Goal: Transaction & Acquisition: Purchase product/service

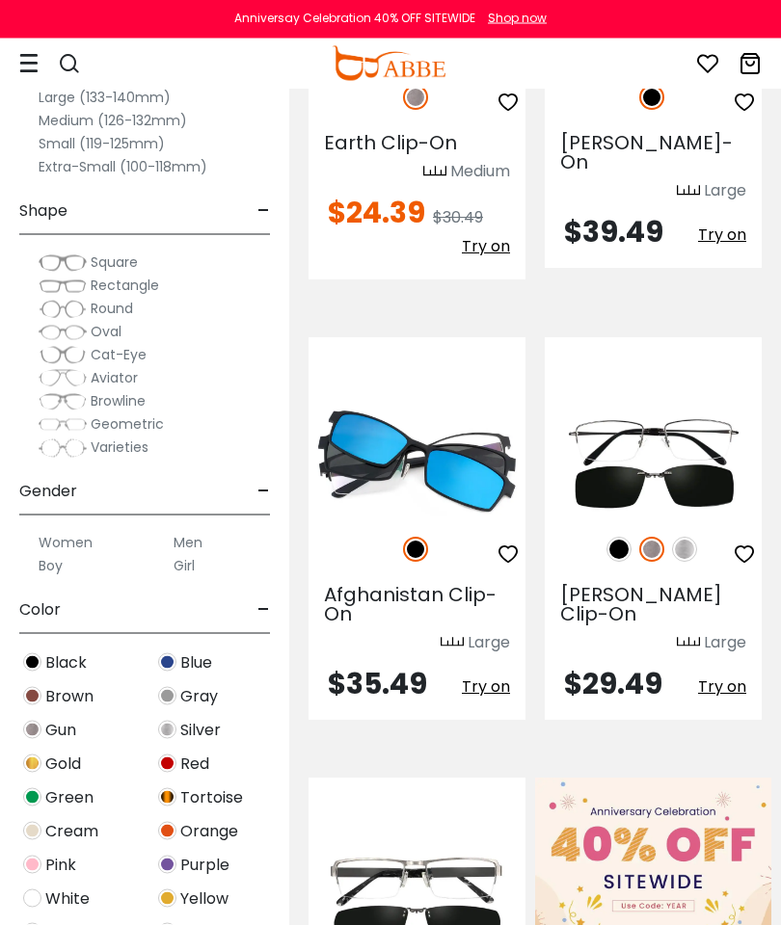
scroll to position [1038, 0]
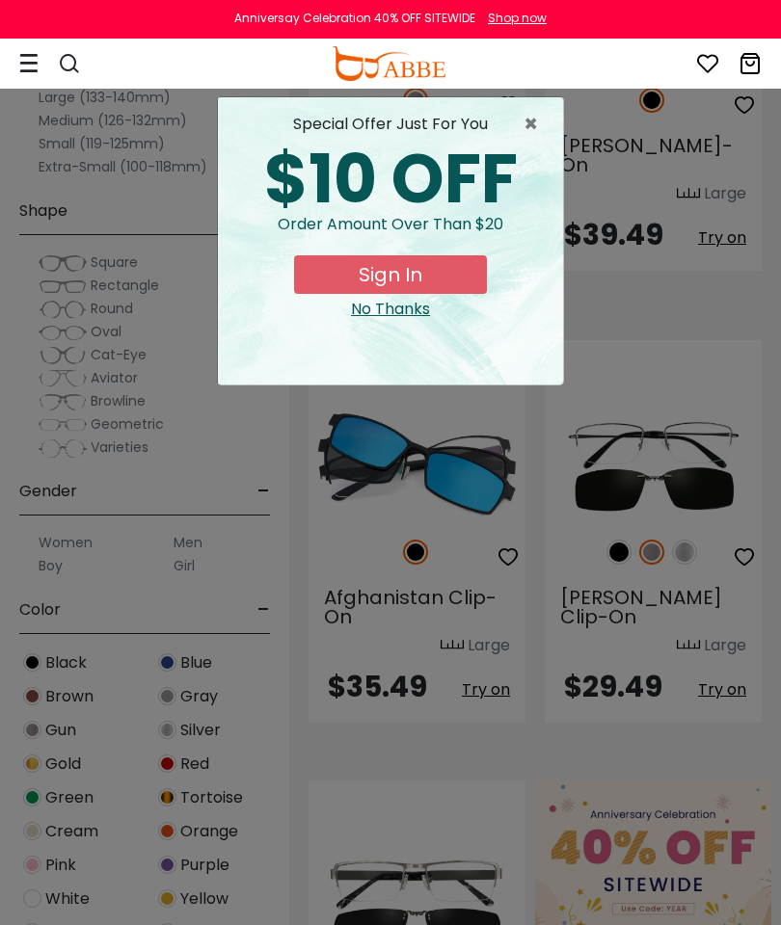
click at [527, 123] on span "×" at bounding box center [535, 124] width 24 height 23
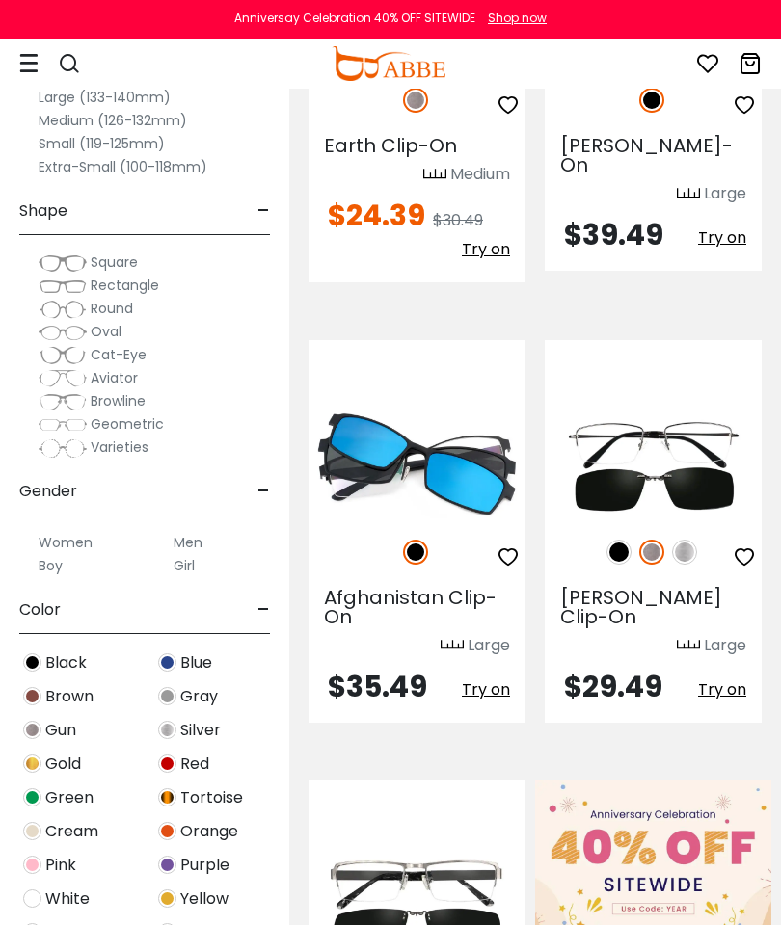
click at [100, 356] on span "Cat-Eye" at bounding box center [119, 354] width 56 height 19
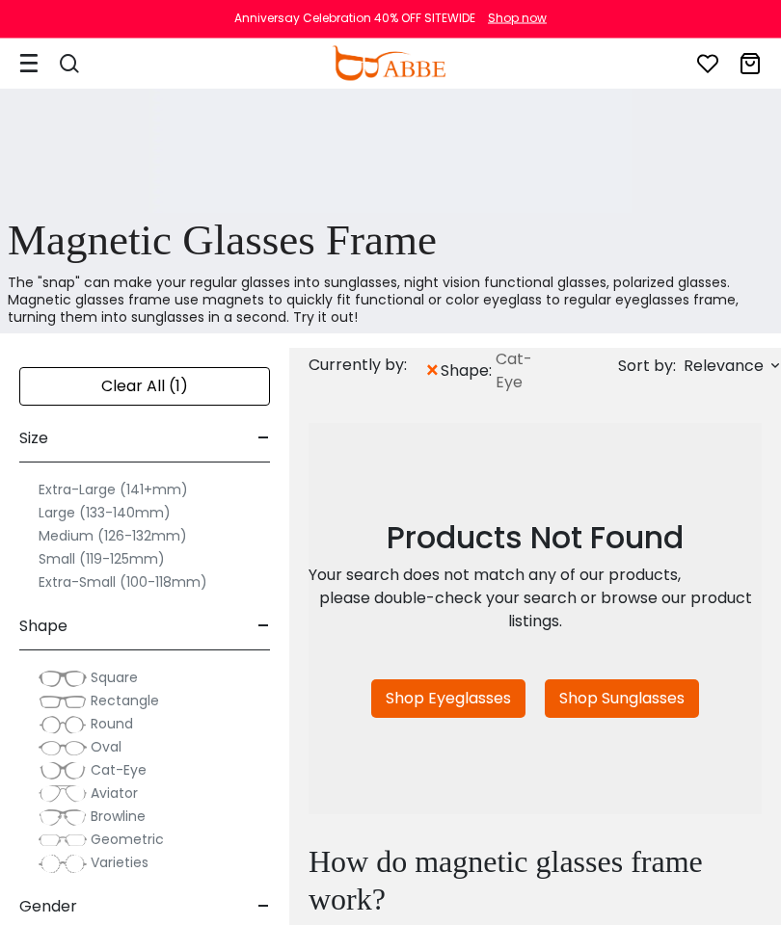
scroll to position [486, 0]
click at [464, 695] on link "Shop Eyeglasses" at bounding box center [448, 699] width 154 height 39
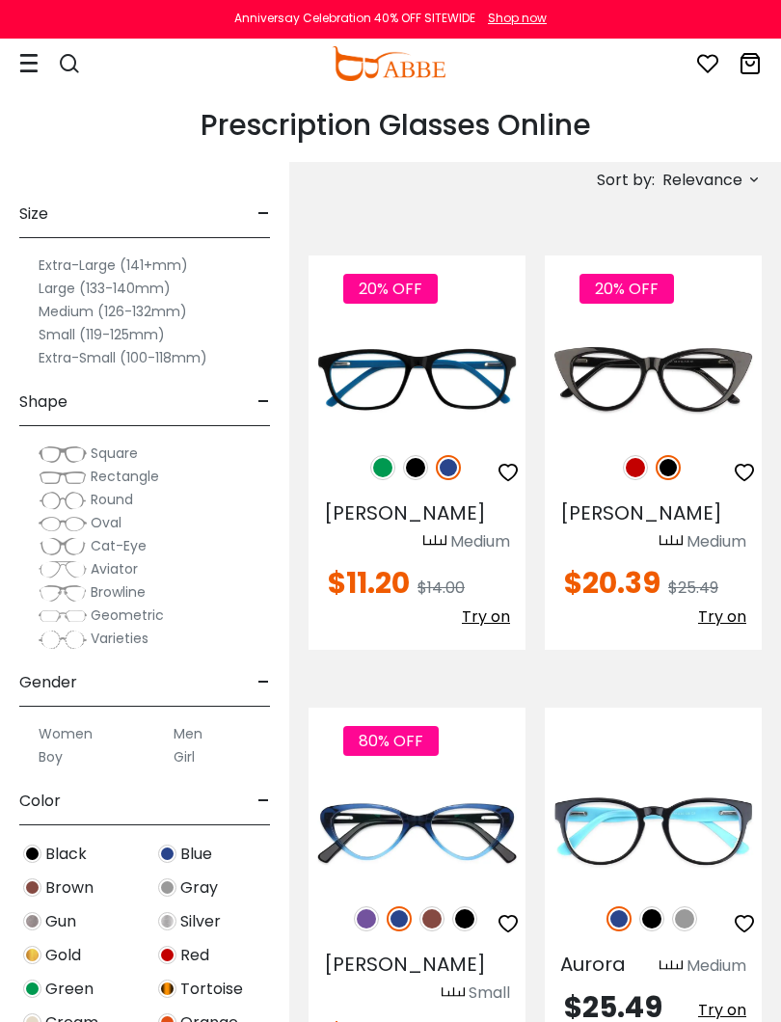
click at [133, 270] on label "Extra-Large (141+mm)" at bounding box center [113, 265] width 149 height 23
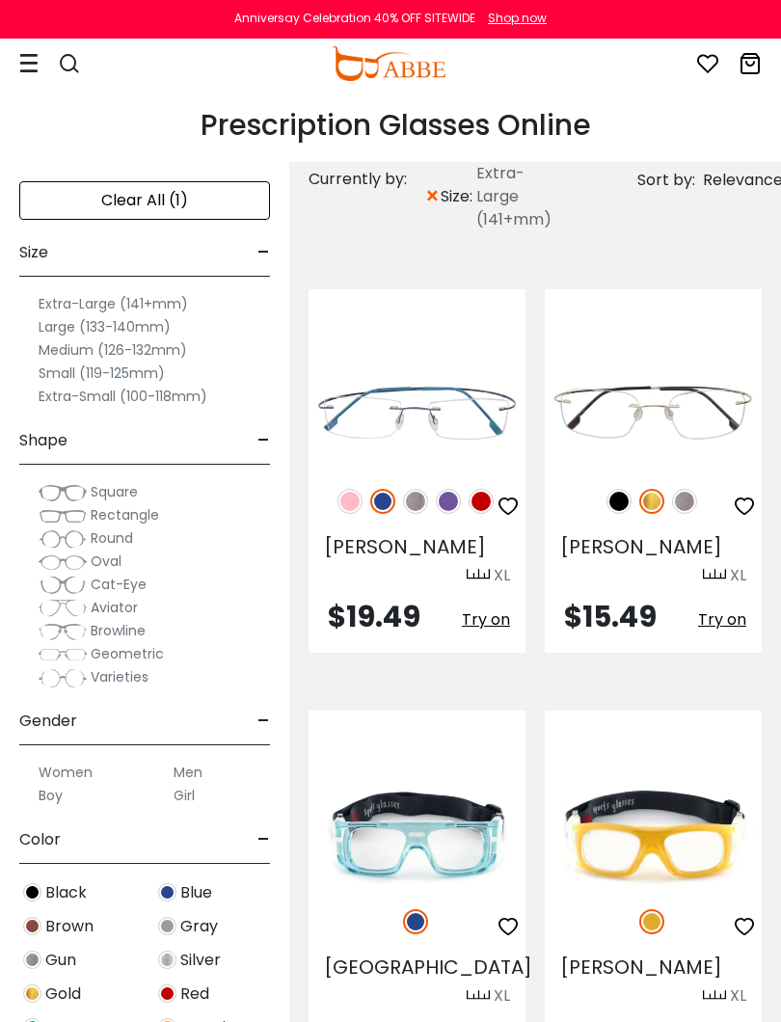
click at [110, 588] on span "Cat-Eye" at bounding box center [119, 583] width 56 height 19
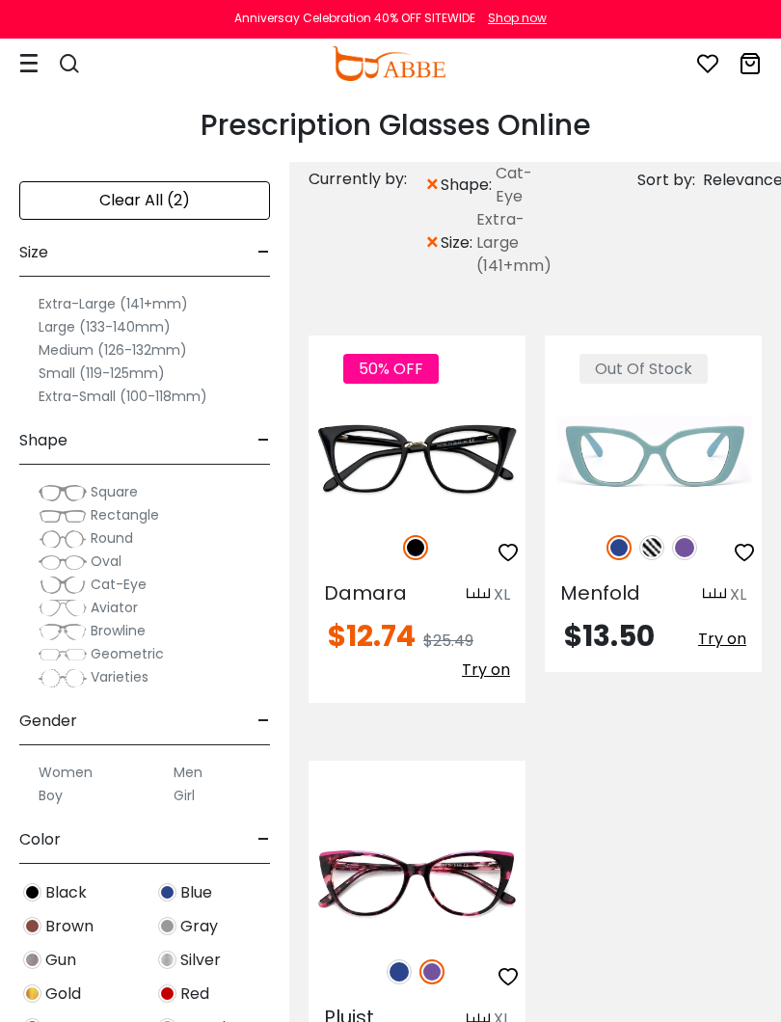
click at [77, 773] on label "Women" at bounding box center [66, 772] width 54 height 23
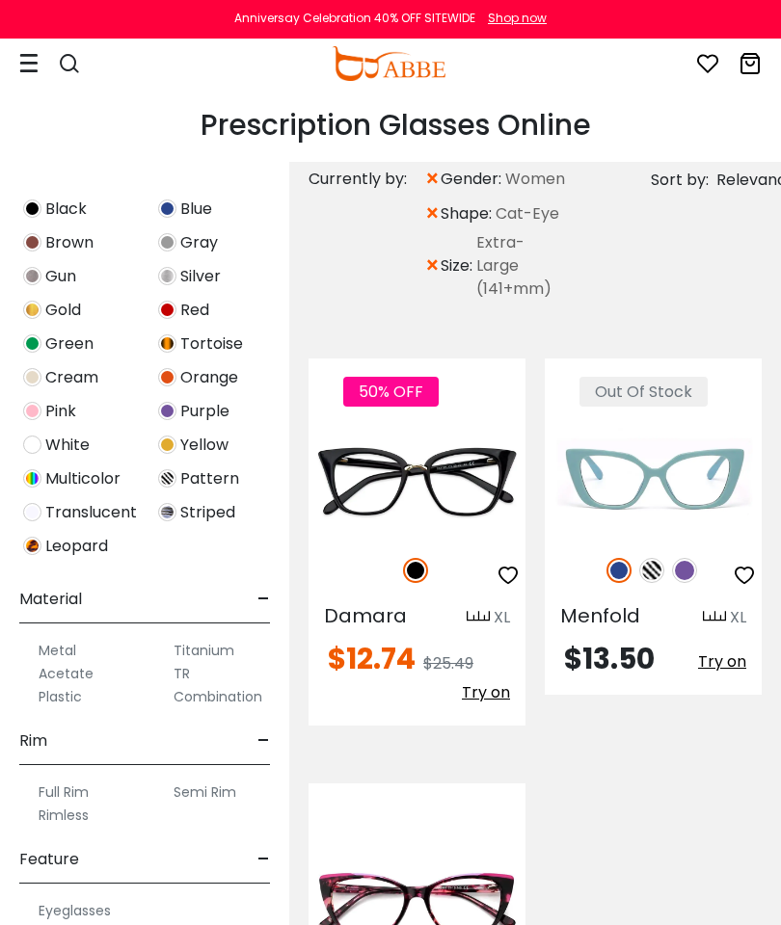
click at [0, 0] on img at bounding box center [0, 0] width 0 height 0
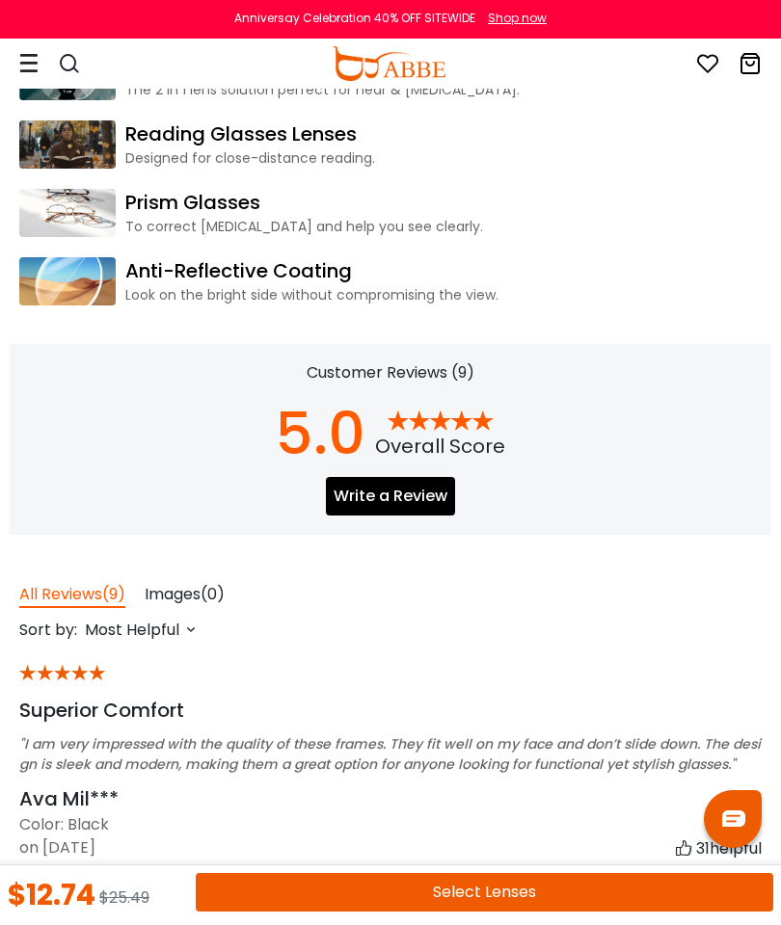
scroll to position [2825, 0]
